Goal: Information Seeking & Learning: Learn about a topic

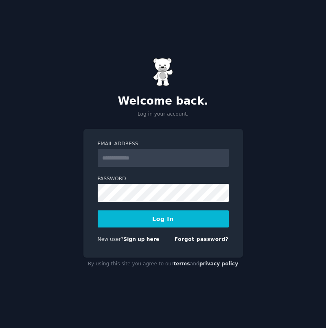
click at [138, 155] on input "Email Address" at bounding box center [163, 158] width 131 height 18
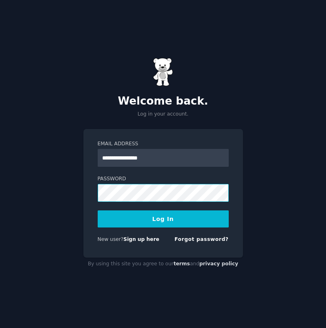
click at [163, 219] on button "Log In" at bounding box center [163, 218] width 131 height 17
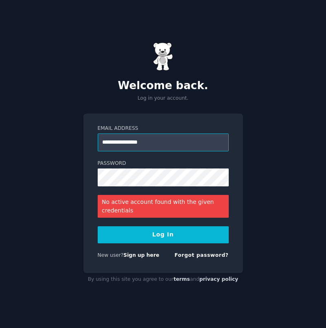
drag, startPoint x: 165, startPoint y: 143, endPoint x: 46, endPoint y: 140, distance: 119.3
click at [46, 140] on div "**********" at bounding box center [163, 164] width 326 height 328
type input "**********"
click at [150, 236] on button "Log In" at bounding box center [163, 234] width 131 height 17
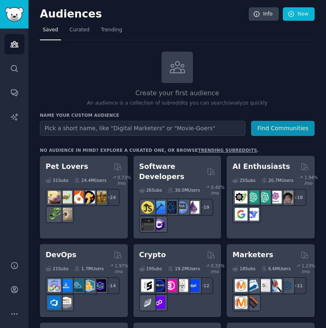
drag, startPoint x: 114, startPoint y: 29, endPoint x: 120, endPoint y: 48, distance: 20.1
click at [114, 29] on span "Trending" at bounding box center [111, 29] width 21 height 7
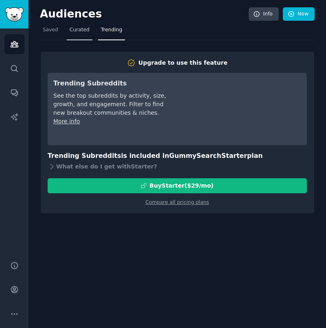
click at [77, 26] on span "Curated" at bounding box center [80, 29] width 20 height 7
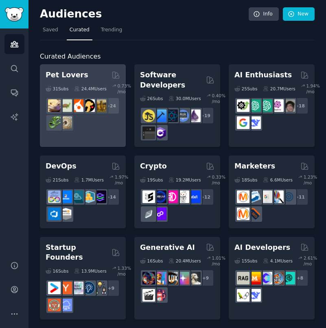
click at [90, 73] on div "Pet Lovers" at bounding box center [83, 75] width 74 height 10
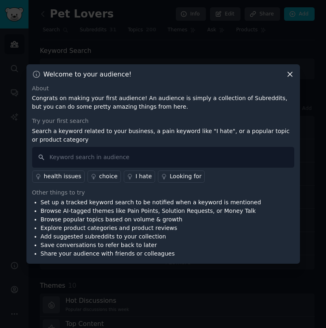
click at [289, 74] on icon at bounding box center [290, 74] width 4 height 4
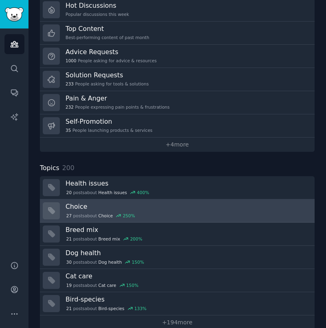
scroll to position [238, 0]
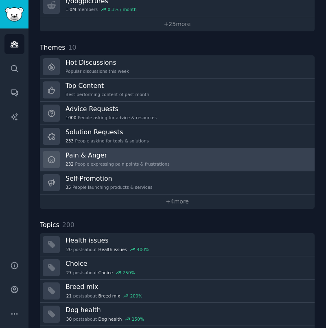
click at [178, 160] on link "Pain & Anger 232 People expressing pain points & frustrations" at bounding box center [177, 159] width 275 height 23
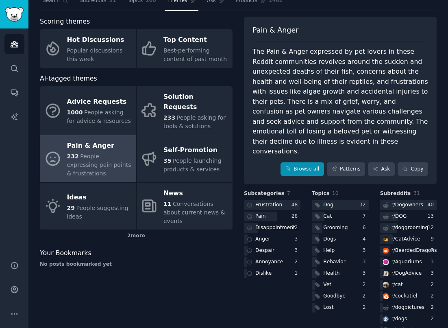
scroll to position [46, 0]
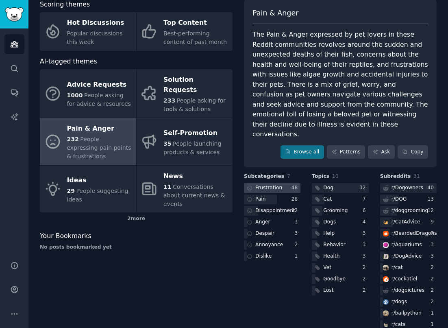
click at [269, 184] on div "Frustration" at bounding box center [269, 187] width 27 height 7
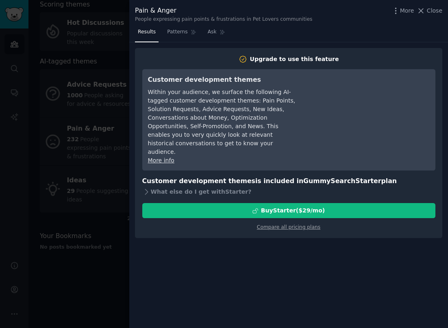
click at [159, 157] on link "More info" at bounding box center [161, 160] width 26 height 7
click at [326, 12] on span "Close" at bounding box center [434, 11] width 15 height 9
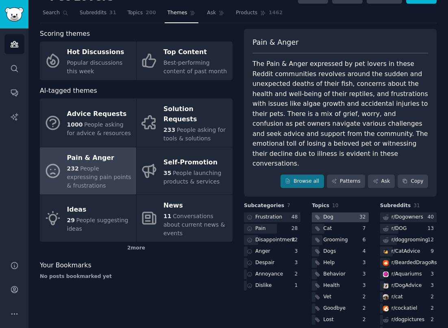
scroll to position [54, 0]
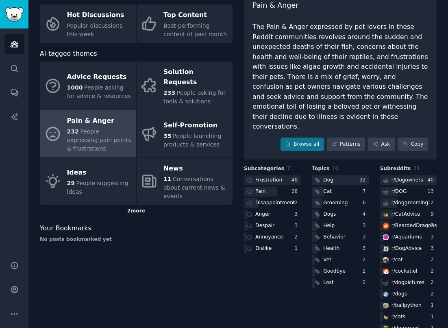
click at [137, 205] on div "2 more" at bounding box center [136, 211] width 193 height 13
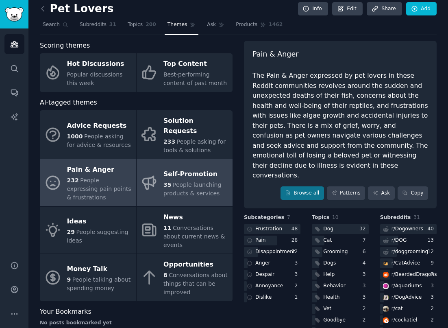
scroll to position [0, 0]
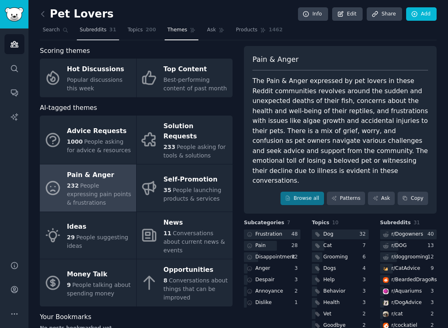
click at [101, 29] on span "Subreddits" at bounding box center [93, 29] width 27 height 7
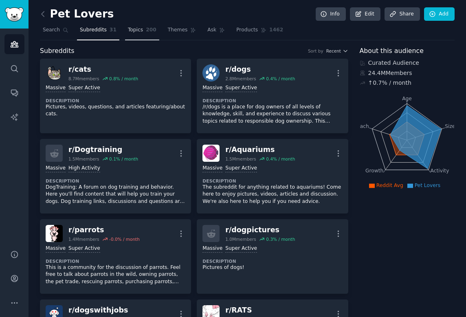
click at [140, 29] on span "Topics" at bounding box center [135, 29] width 15 height 7
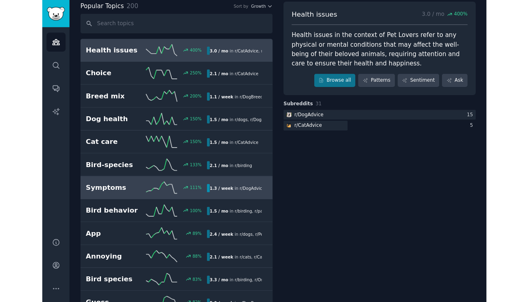
scroll to position [46, 0]
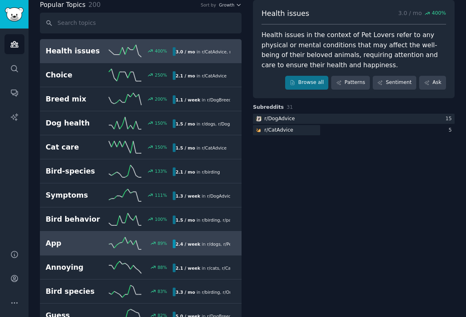
click at [68, 241] on h2 "App" at bounding box center [77, 243] width 63 height 10
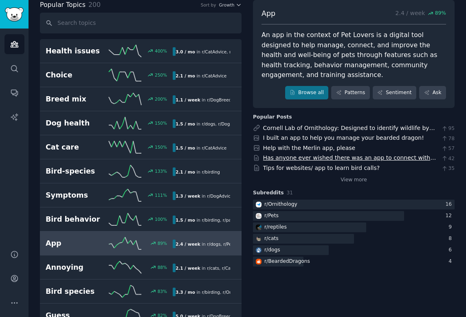
click at [315, 155] on link "Has anyone ever wished there was an app to connect with other pet owners?" at bounding box center [349, 161] width 173 height 15
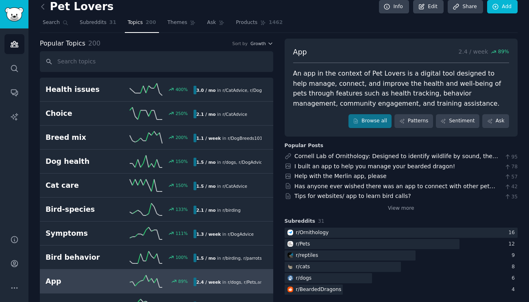
scroll to position [24, 0]
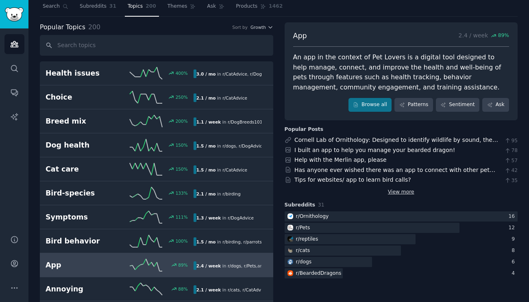
click at [326, 189] on link "View more" at bounding box center [401, 192] width 26 height 7
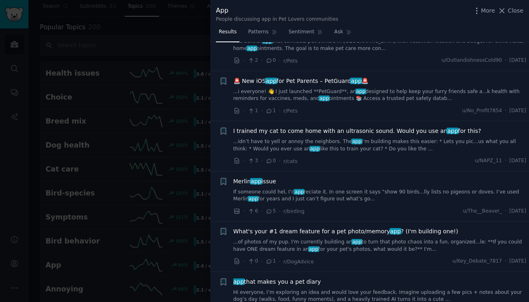
scroll to position [151, 0]
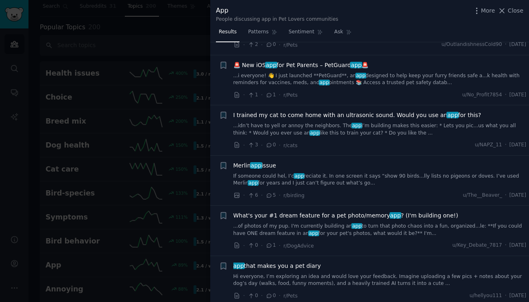
click at [326, 227] on link "...of photos of my pup. I'm currently building an app to turn that photo chaos …" at bounding box center [380, 230] width 293 height 14
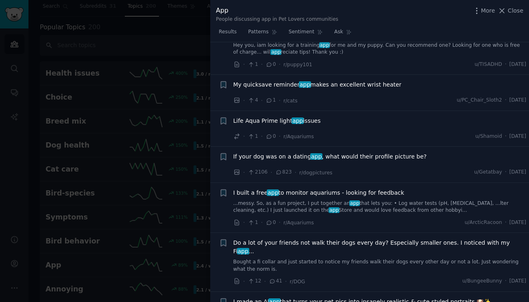
scroll to position [770, 0]
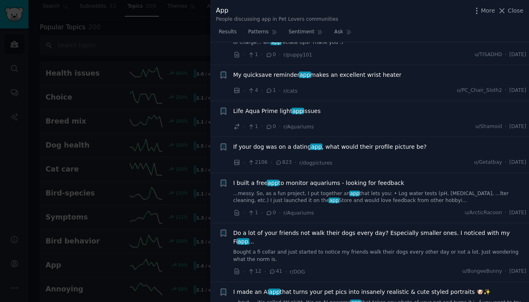
click at [326, 249] on link "Bought a fi collar and just started to notice my friends walk their dogs every …" at bounding box center [380, 256] width 293 height 14
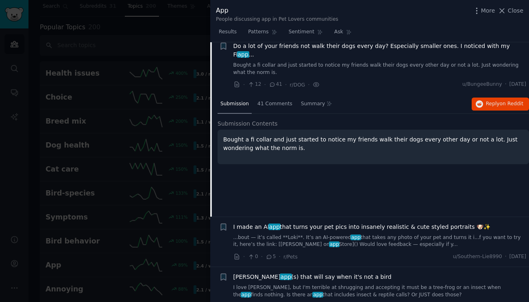
scroll to position [782, 0]
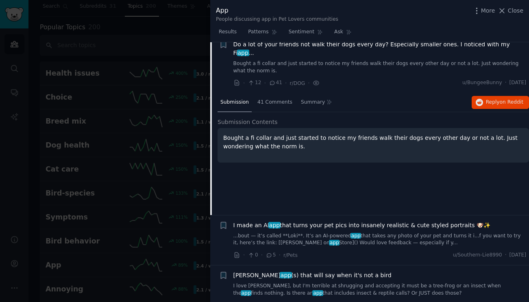
click at [326, 233] on link "...bout — it’s called **Loki**. It’s an AI-powered app that takes any photo of …" at bounding box center [380, 240] width 293 height 14
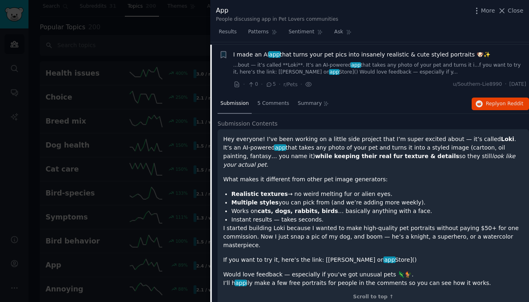
scroll to position [759, 0]
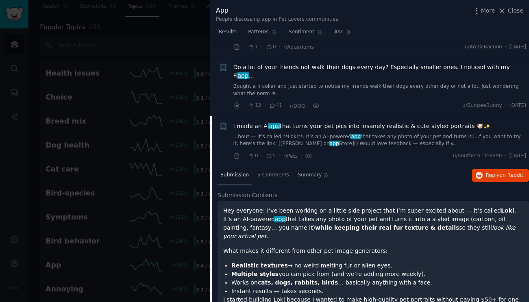
click at [326, 102] on div "· 12 · 41 · r/DOG · u/BungeeBunny · Wed 8/13/2025" at bounding box center [380, 106] width 293 height 9
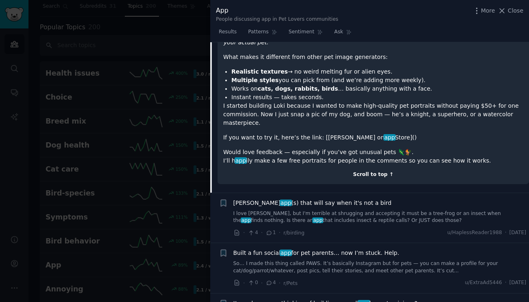
click at [326, 171] on div "Scroll to top ↑" at bounding box center [373, 174] width 300 height 7
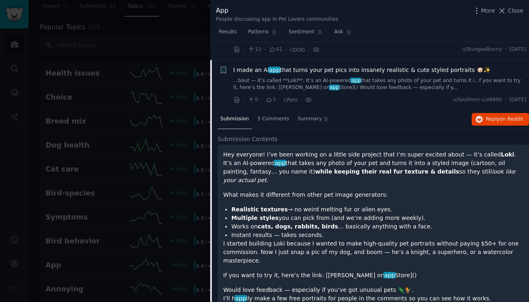
scroll to position [809, 0]
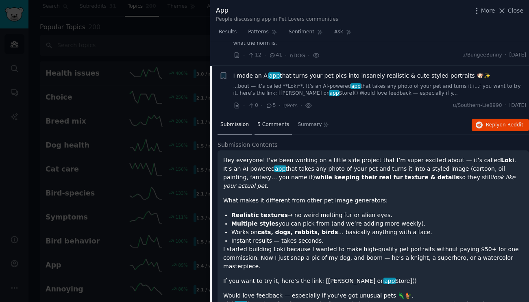
click at [267, 121] on span "5 Comments" at bounding box center [274, 124] width 32 height 7
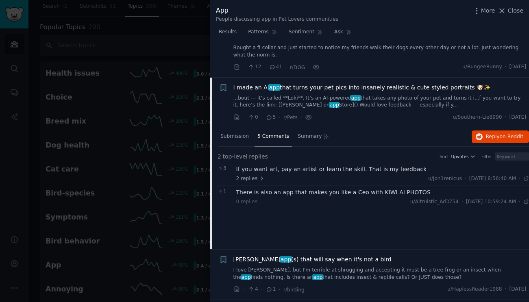
scroll to position [726, 0]
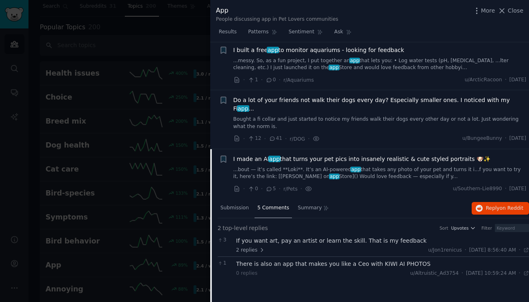
click at [326, 179] on li "+ I made an AI app that turns your pet pics into insanely realistic & cute styl…" at bounding box center [369, 174] width 319 height 50
click at [326, 185] on div "· 0 · 5 · r/Pets · u/Southern-Lie8990 · Wed 8/13/2025" at bounding box center [380, 189] width 293 height 9
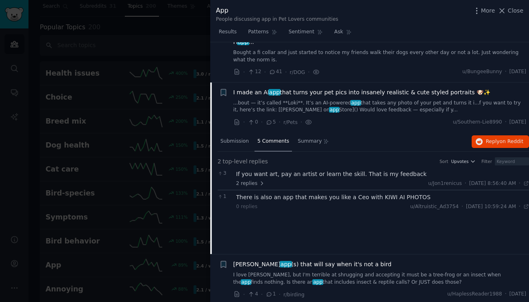
scroll to position [940, 0]
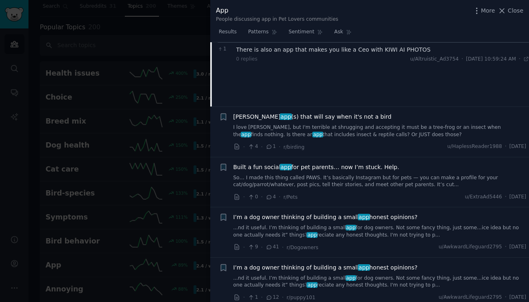
click at [326, 225] on link "...nd it useful. I’m thinking of building a small app for dog owners. Not some …" at bounding box center [380, 232] width 293 height 14
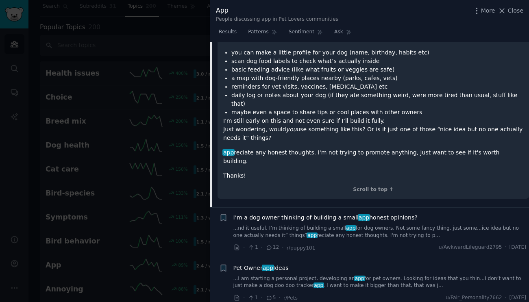
scroll to position [1148, 0]
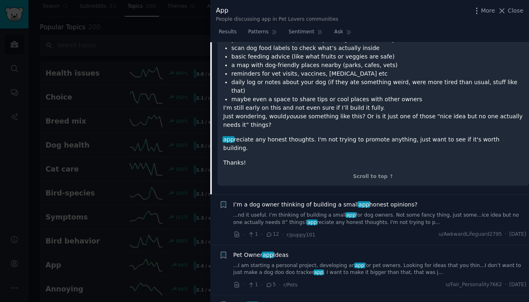
click at [326, 173] on div "Scroll to top ↑" at bounding box center [373, 176] width 300 height 7
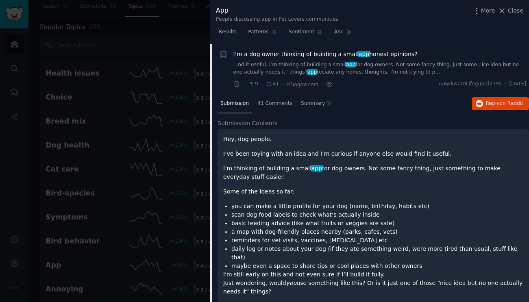
scroll to position [1098, 0]
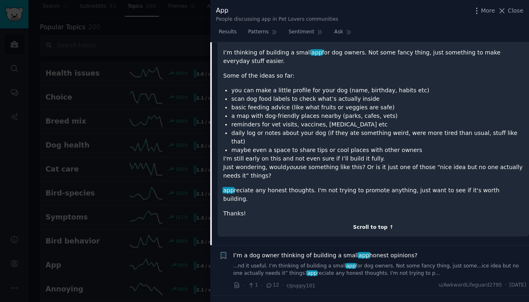
click at [326, 224] on div "Scroll to top ↑" at bounding box center [373, 227] width 300 height 7
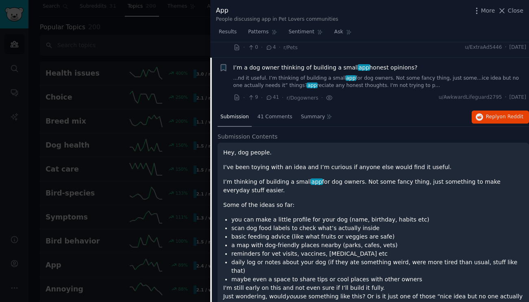
scroll to position [1129, 0]
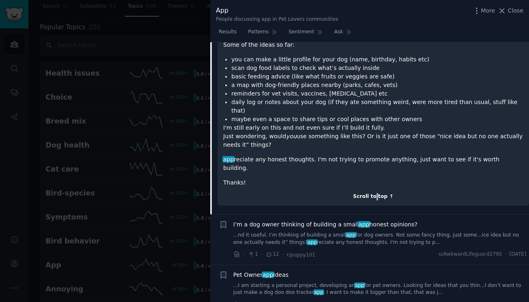
click at [326, 193] on div "Scroll to top ↑" at bounding box center [373, 196] width 300 height 7
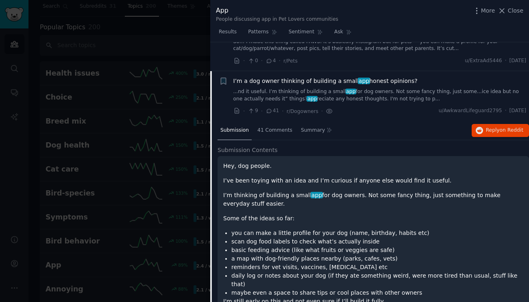
scroll to position [883, 0]
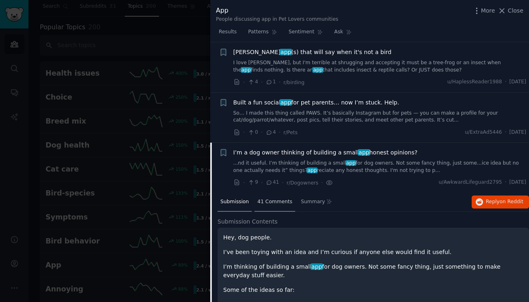
click at [279, 199] on span "41 Comments" at bounding box center [275, 202] width 35 height 7
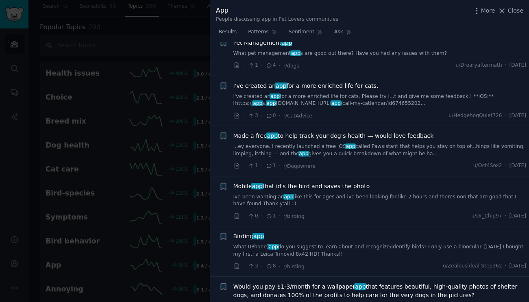
scroll to position [1887, 0]
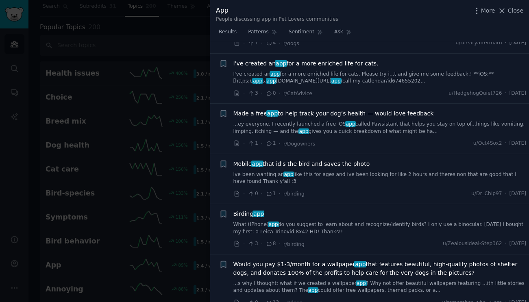
click at [326, 299] on div "· 0 · 13 · r/dogs u/remember_who_u_are · Tue 7/22/2025" at bounding box center [380, 303] width 293 height 9
click at [326, 280] on link "...s why I thought: what if we created a wallpaper app ? Why not offer beautifu…" at bounding box center [380, 287] width 293 height 14
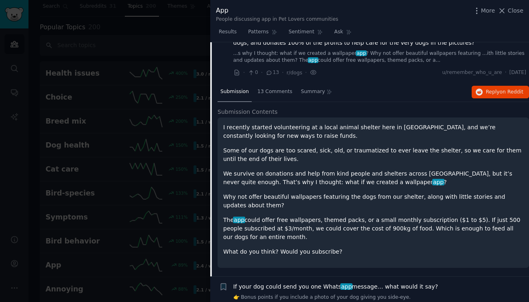
scroll to position [1588, 0]
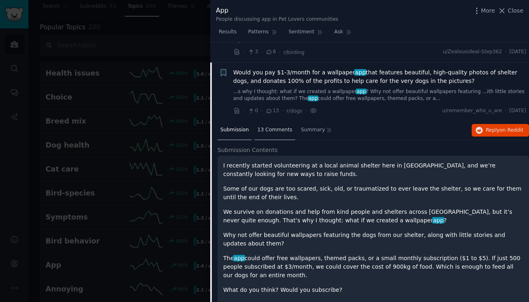
click at [277, 127] on span "13 Comments" at bounding box center [275, 130] width 35 height 7
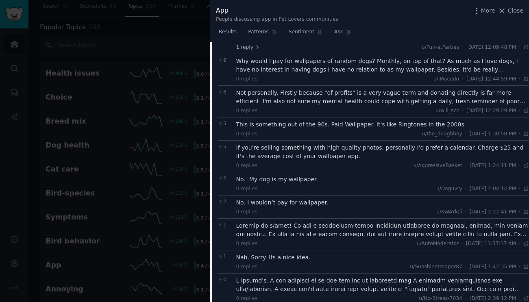
scroll to position [1715, 0]
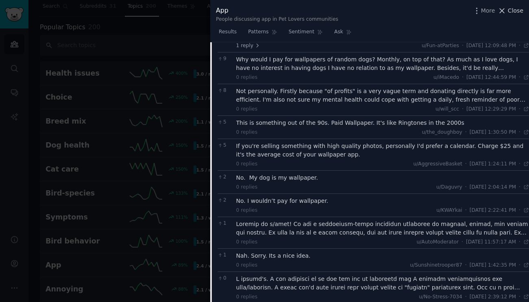
click at [326, 10] on span "Close" at bounding box center [515, 11] width 15 height 9
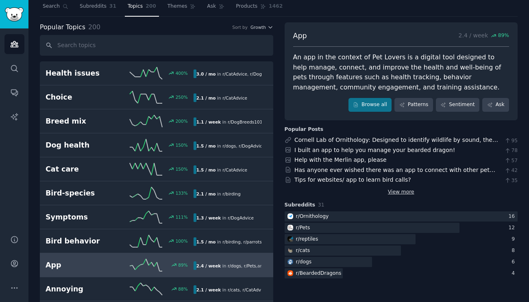
click at [326, 190] on link "View more" at bounding box center [401, 192] width 26 height 7
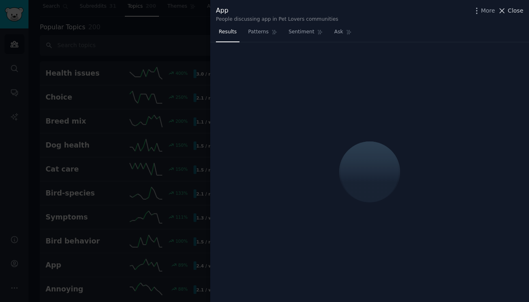
click at [326, 11] on span "Close" at bounding box center [515, 11] width 15 height 9
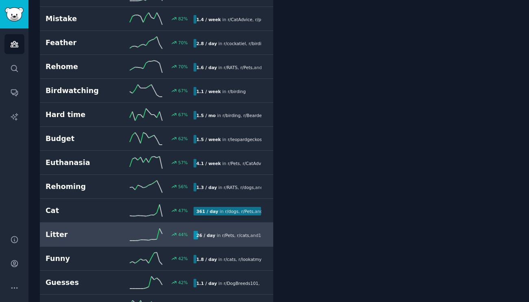
scroll to position [404, 0]
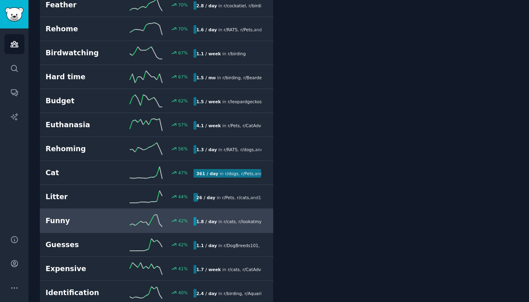
click at [84, 226] on div "Funny 42 % 1.8 / day in r/ cats , r/ lookatmydog , and 4 other s" at bounding box center [157, 221] width 222 height 12
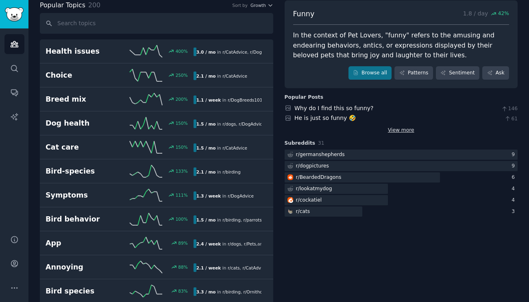
click at [326, 129] on link "View more" at bounding box center [401, 130] width 26 height 7
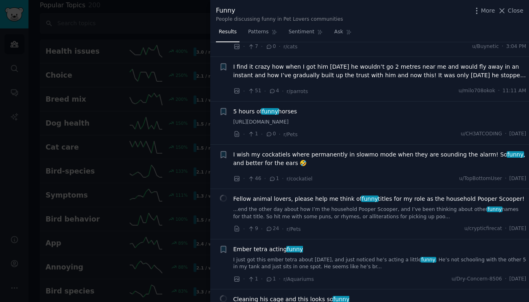
scroll to position [65, 0]
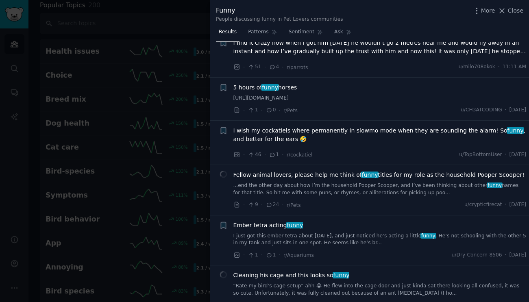
click at [326, 187] on link "...end the other day about how I’m the household Pooper Scooper, and I’ve been …" at bounding box center [380, 189] width 293 height 14
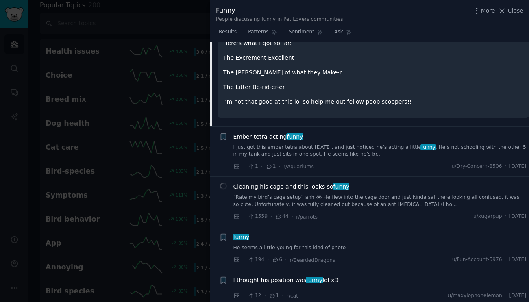
scroll to position [346, 0]
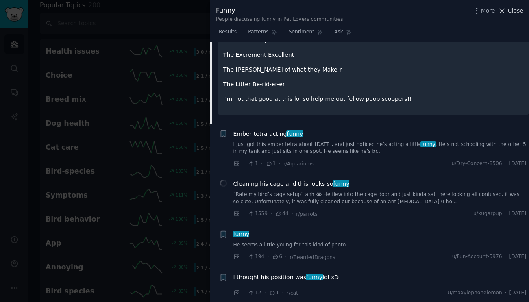
click at [326, 11] on span "Close" at bounding box center [515, 11] width 15 height 9
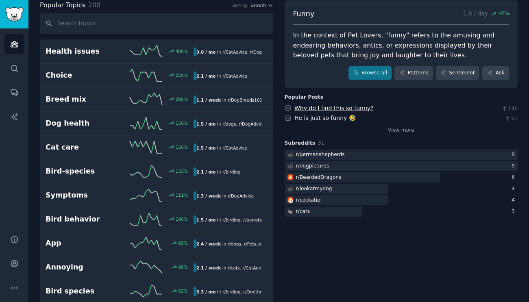
click at [326, 105] on link "Why do I find this so funny?" at bounding box center [334, 108] width 79 height 7
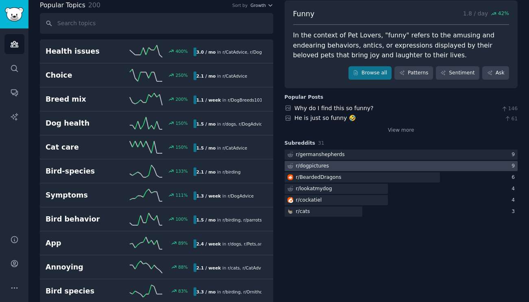
click at [326, 164] on div at bounding box center [402, 166] width 234 height 10
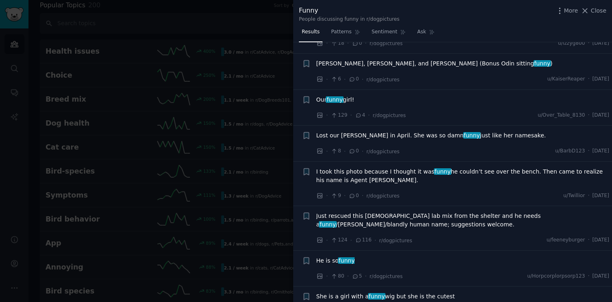
scroll to position [3512, 0]
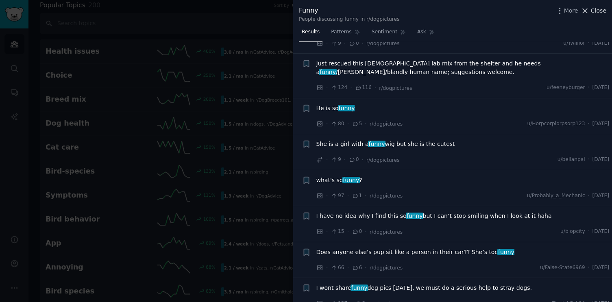
click at [326, 9] on span "Close" at bounding box center [598, 11] width 15 height 9
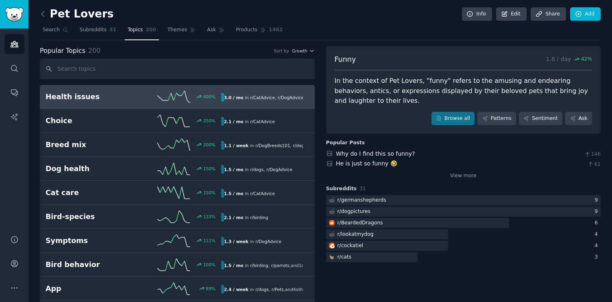
click at [106, 93] on h2 "Health issues" at bounding box center [90, 97] width 88 height 10
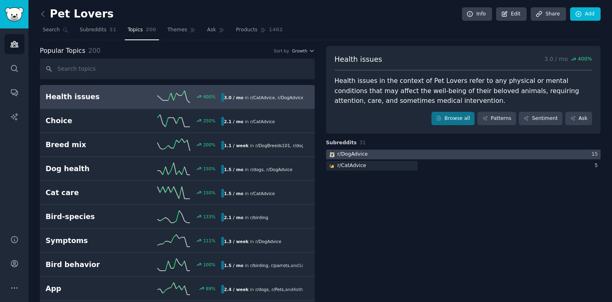
click at [326, 154] on div at bounding box center [463, 155] width 275 height 10
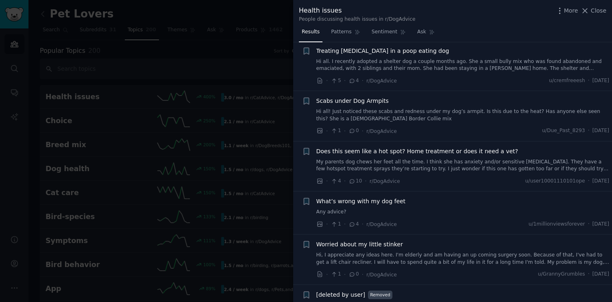
scroll to position [348, 0]
click at [326, 11] on span "Close" at bounding box center [598, 11] width 15 height 9
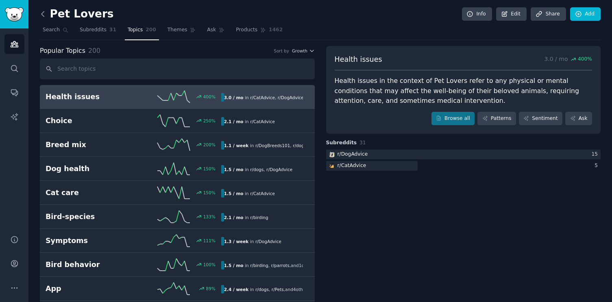
click at [45, 15] on icon at bounding box center [43, 14] width 9 height 9
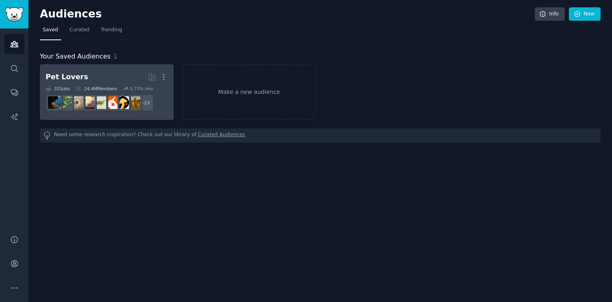
click at [160, 116] on link "Pet Lovers More 31 Sub s 24.4M Members 0.73 % /mo r/PetAdvice + 23" at bounding box center [107, 92] width 134 height 56
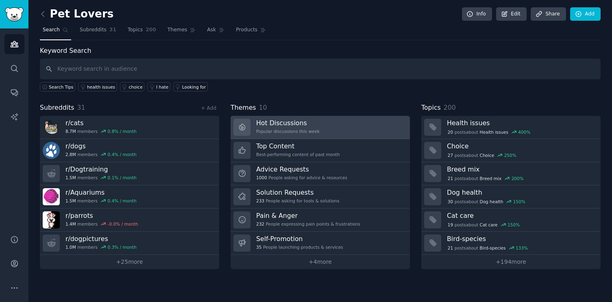
click at [296, 124] on h3 "Hot Discussions" at bounding box center [287, 123] width 63 height 9
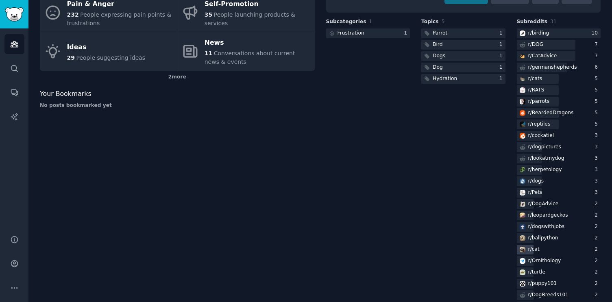
scroll to position [100, 0]
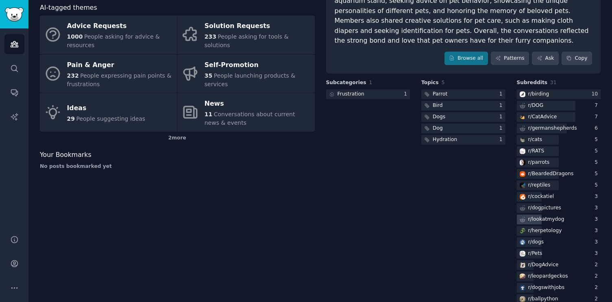
click at [326, 216] on div "r/ lookatmydog" at bounding box center [547, 219] width 36 height 7
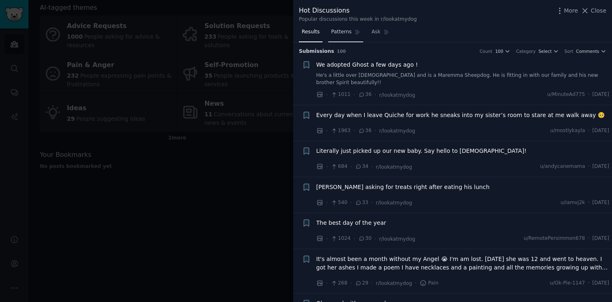
click at [326, 29] on span "Patterns" at bounding box center [341, 31] width 20 height 7
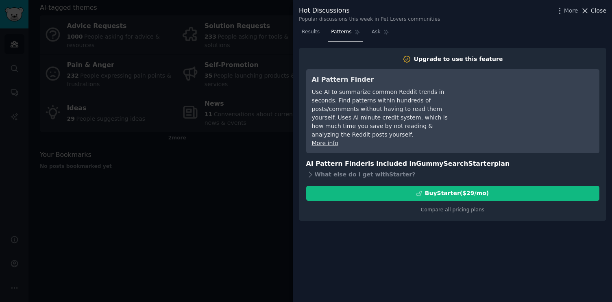
click at [326, 13] on span "Close" at bounding box center [598, 11] width 15 height 9
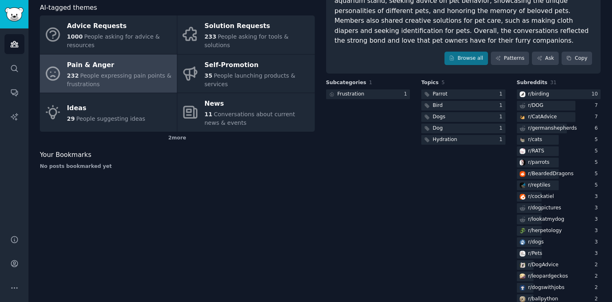
click at [128, 72] on span "People expressing pain points & frustrations" at bounding box center [119, 79] width 105 height 15
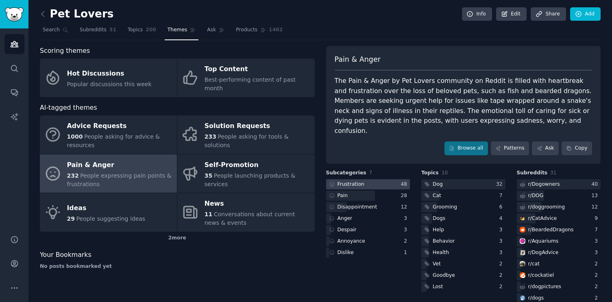
click at [326, 179] on div at bounding box center [368, 184] width 84 height 10
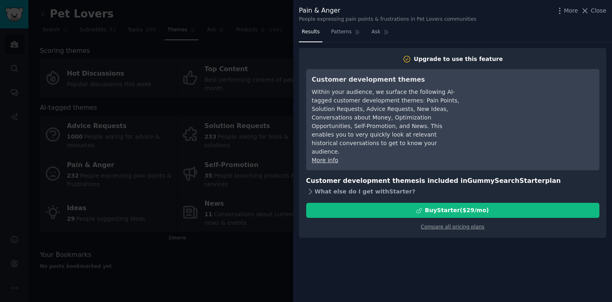
click at [312, 189] on icon at bounding box center [310, 191] width 3 height 5
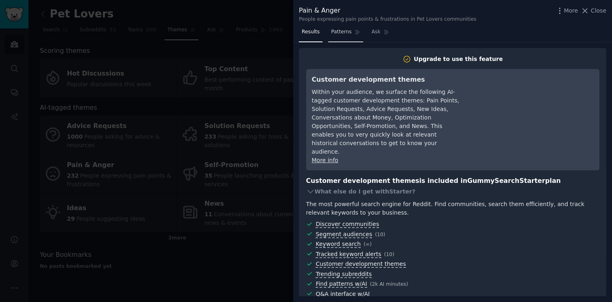
click at [326, 35] on link "Patterns" at bounding box center [345, 34] width 35 height 17
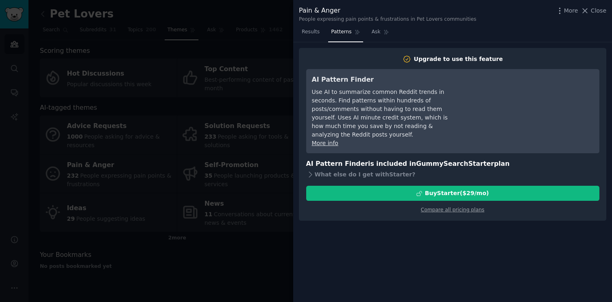
click at [326, 10] on span "Close" at bounding box center [598, 11] width 15 height 9
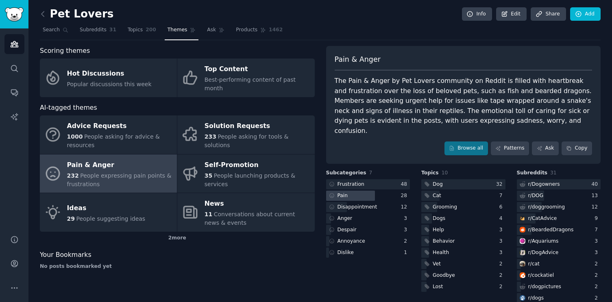
click at [326, 191] on div at bounding box center [350, 196] width 49 height 10
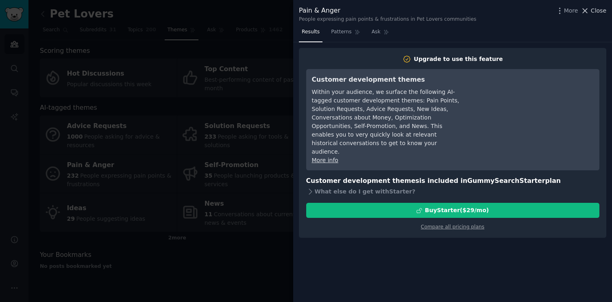
click at [326, 11] on span "Close" at bounding box center [598, 11] width 15 height 9
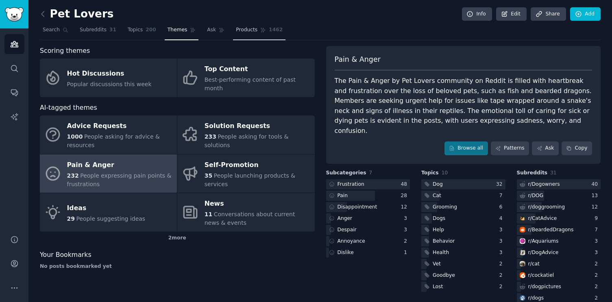
click at [254, 32] on span "Products" at bounding box center [247, 29] width 22 height 7
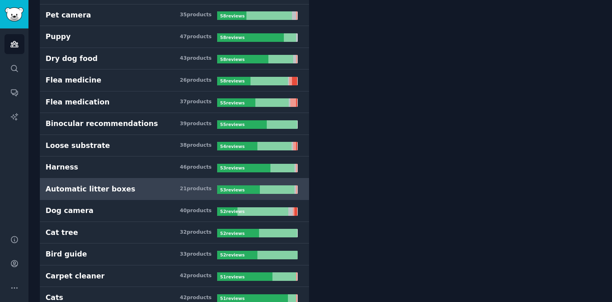
scroll to position [1242, 0]
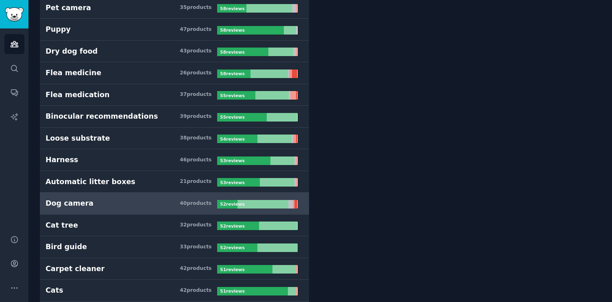
click at [112, 203] on h3 "Dog camera 40 product s" at bounding box center [132, 204] width 172 height 10
click at [77, 200] on div "Dog camera" at bounding box center [70, 204] width 48 height 10
click at [243, 202] on b "52 review s" at bounding box center [232, 204] width 24 height 5
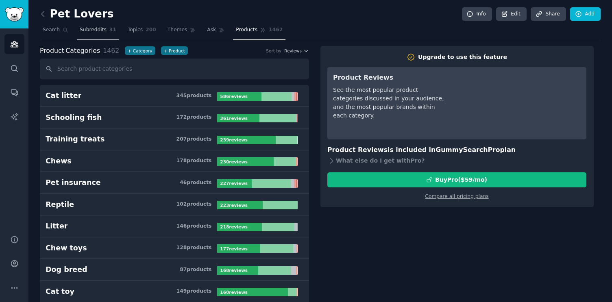
click at [101, 31] on span "Subreddits" at bounding box center [93, 29] width 27 height 7
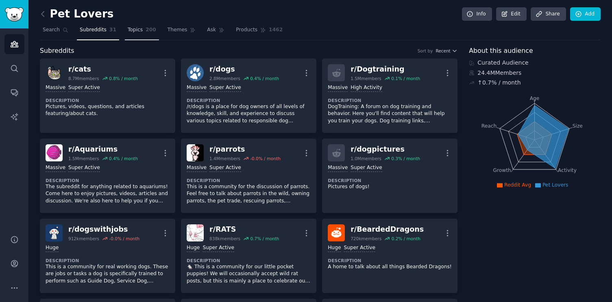
click at [133, 30] on span "Topics" at bounding box center [135, 29] width 15 height 7
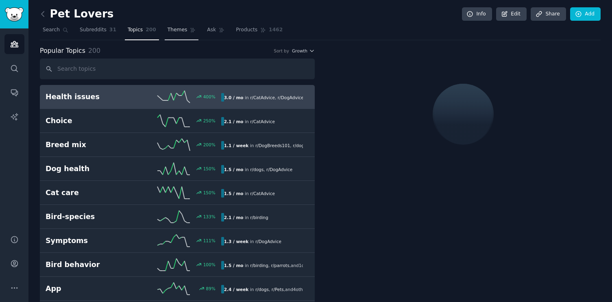
click at [168, 29] on span "Themes" at bounding box center [178, 29] width 20 height 7
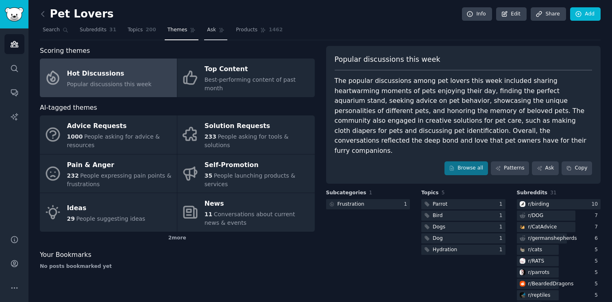
click at [213, 28] on span "Ask" at bounding box center [211, 29] width 9 height 7
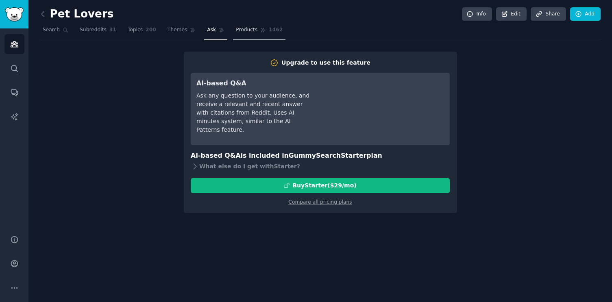
click at [238, 27] on span "Products" at bounding box center [247, 29] width 22 height 7
